Goal: Information Seeking & Learning: Learn about a topic

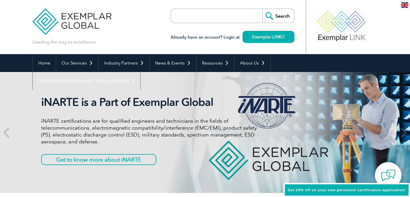
scroll to position [1, 0]
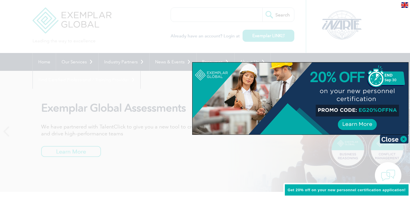
click at [261, 174] on div at bounding box center [205, 98] width 410 height 197
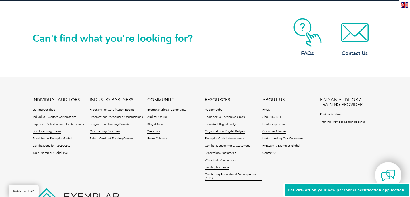
scroll to position [1365, 0]
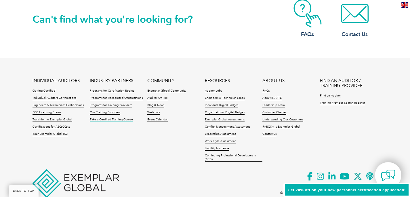
click at [104, 119] on link "Take a Certified Training Course" at bounding box center [111, 120] width 43 height 4
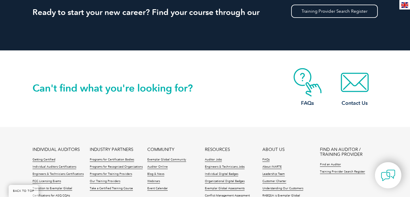
scroll to position [578, 0]
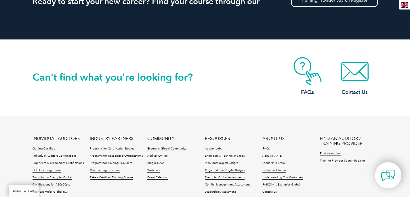
click at [101, 148] on link "Programs for Certification Bodies" at bounding box center [112, 149] width 44 height 4
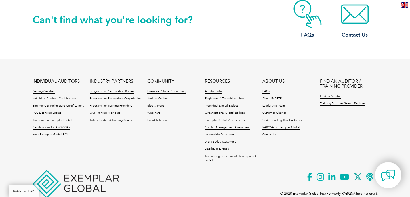
scroll to position [1053, 0]
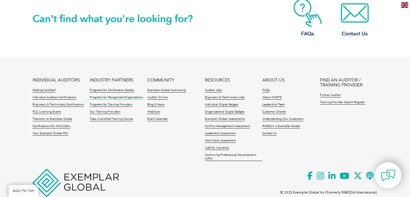
click at [118, 99] on link "Programs for Recognized Organizations" at bounding box center [116, 98] width 53 height 4
